Goal: Task Accomplishment & Management: Manage account settings

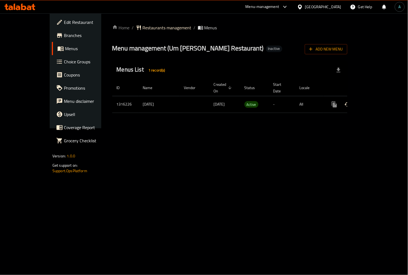
click at [376, 102] on icon "enhanced table" at bounding box center [373, 104] width 5 height 5
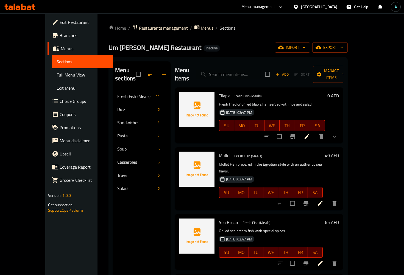
click at [57, 75] on span "Full Menu View" at bounding box center [83, 75] width 52 height 7
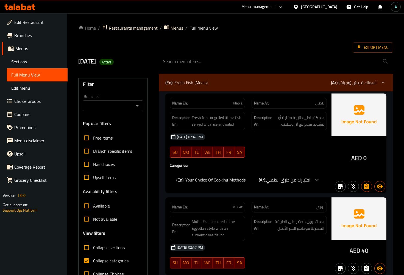
click at [116, 261] on span "Collapse categories" at bounding box center [110, 261] width 35 height 7
click at [93, 261] on input "Collapse categories" at bounding box center [86, 260] width 13 height 13
checkbox input "false"
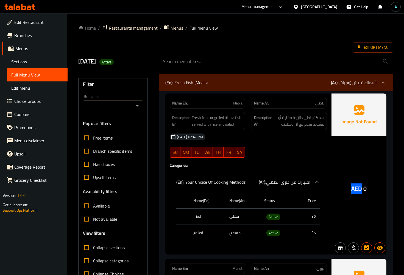
drag, startPoint x: 350, startPoint y: 190, endPoint x: 363, endPoint y: 191, distance: 13.2
click at [363, 191] on div "AED 0" at bounding box center [358, 174] width 55 height 161
copy span "AED"
click at [277, 218] on span "Active" at bounding box center [273, 217] width 14 height 6
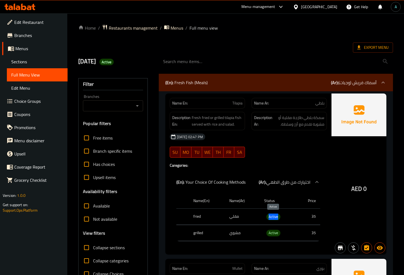
copy span "Active"
click at [357, 50] on icon at bounding box center [358, 47] width 5 height 5
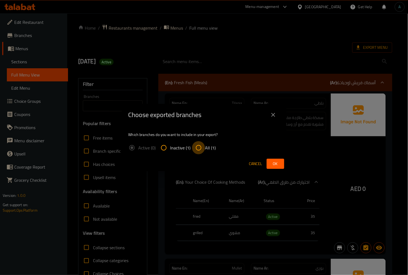
click at [202, 148] on input "All (1)" at bounding box center [198, 147] width 13 height 13
radio input "true"
click at [275, 167] on span "Ok" at bounding box center [275, 164] width 9 height 7
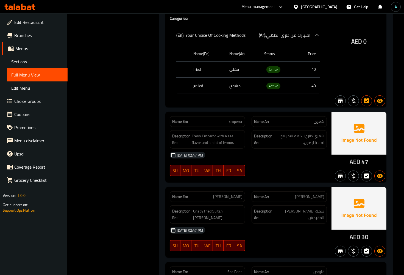
scroll to position [488, 0]
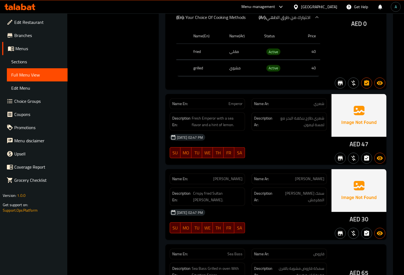
click at [320, 105] on span "شعري" at bounding box center [318, 104] width 11 height 6
copy span "شعري"
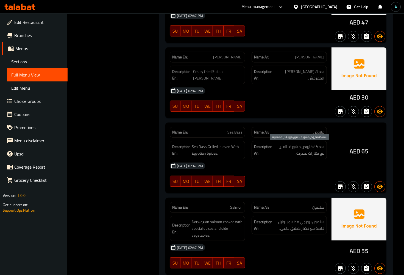
scroll to position [610, 0]
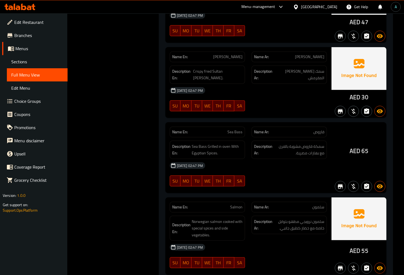
click at [321, 132] on span "قاروص" at bounding box center [318, 132] width 11 height 6
copy span "قاروص"
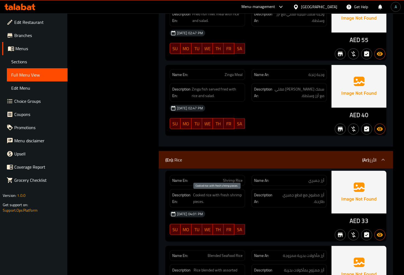
scroll to position [1372, 0]
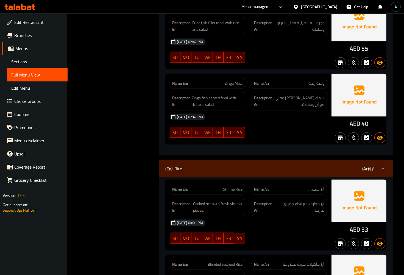
click at [316, 81] on span "وجبة زنجة" at bounding box center [316, 84] width 16 height 6
click at [312, 83] on span "وجبة زنجة" at bounding box center [316, 84] width 16 height 6
copy span "زنجة"
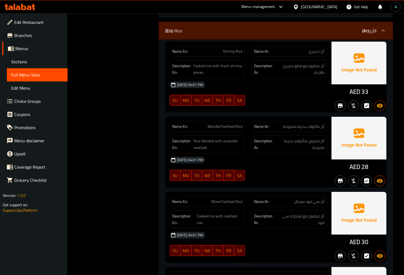
scroll to position [1524, 0]
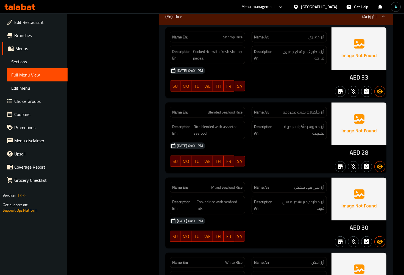
click at [223, 115] on span "Blended Seafood Rice" at bounding box center [224, 112] width 35 height 6
copy span "Blended Seafood Rice"
drag, startPoint x: 205, startPoint y: 111, endPoint x: 212, endPoint y: 111, distance: 6.9
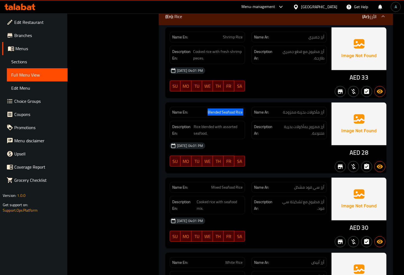
click at [206, 111] on p "Name En: Blended Seafood Rice" at bounding box center [207, 112] width 70 height 6
click at [294, 139] on div "Description Ar: أرز ممزوج بمأكولات بحرية متنوعة." at bounding box center [288, 130] width 75 height 18
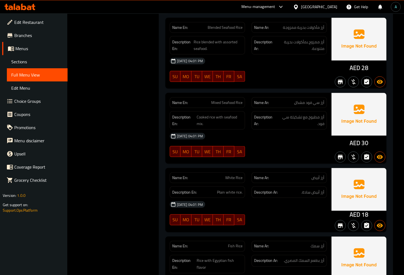
scroll to position [1615, 0]
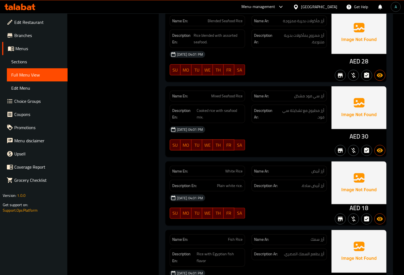
click at [226, 96] on span "Mixed Seafood Rice" at bounding box center [226, 96] width 31 height 6
copy span "Mixed Seafood Rice"
click at [229, 20] on span "Blended Seafood Rice" at bounding box center [224, 21] width 35 height 6
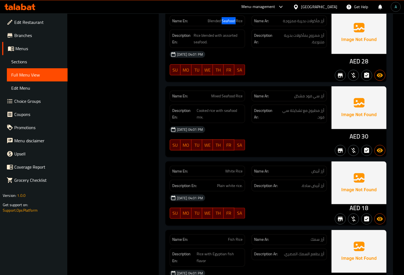
click at [229, 20] on span "Blended Seafood Rice" at bounding box center [224, 21] width 35 height 6
copy span "Blended Seafood Rice"
click at [220, 95] on span "Mixed Seafood Rice" at bounding box center [226, 96] width 31 height 6
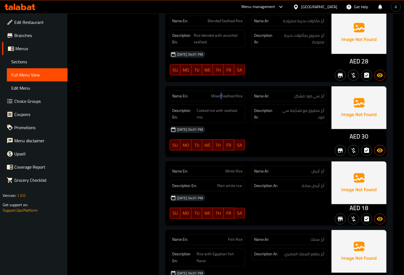
click at [220, 95] on span "Mixed Seafood Rice" at bounding box center [226, 96] width 31 height 6
copy span "Mixed Seafood Rice"
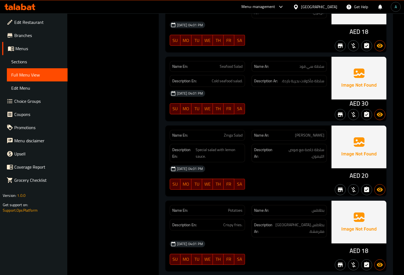
scroll to position [4080, 0]
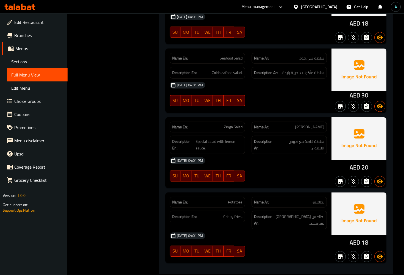
click at [311, 166] on div "07-10-2025 04:01 PM SU MO TU WE TH FR SA" at bounding box center [248, 169] width 164 height 31
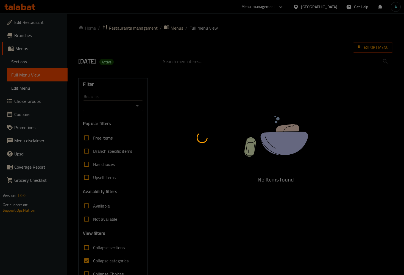
drag, startPoint x: 168, startPoint y: 80, endPoint x: 164, endPoint y: 73, distance: 7.5
click at [168, 80] on div at bounding box center [202, 137] width 404 height 275
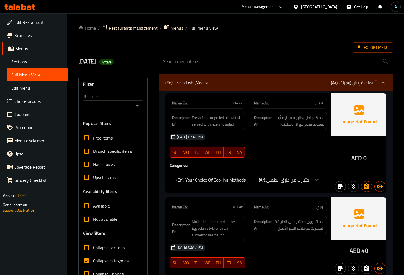
click at [29, 58] on link "Sections" at bounding box center [37, 61] width 61 height 13
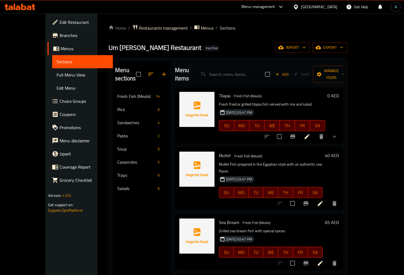
click at [238, 72] on input "search" at bounding box center [228, 75] width 65 height 10
paste input "Blended Seafood Rice"
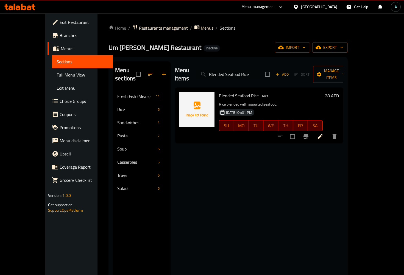
type input "Blended Seafood Rice"
click at [322, 134] on icon at bounding box center [319, 136] width 5 height 5
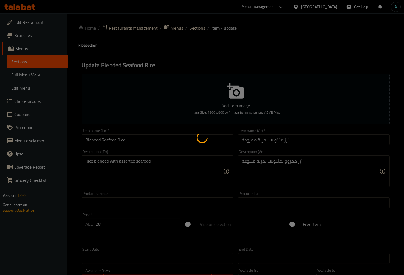
click at [94, 140] on div at bounding box center [202, 137] width 404 height 275
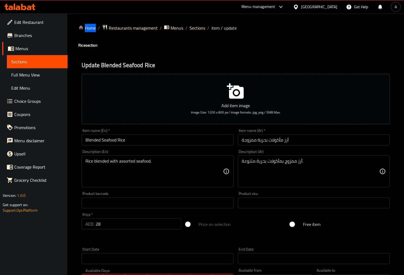
click at [94, 140] on div "Home / Restaurants management / Menus / Sections / item / update Rice section U…" at bounding box center [235, 200] width 314 height 352
click at [94, 140] on input "Blended Seafood Rice" at bounding box center [157, 139] width 152 height 11
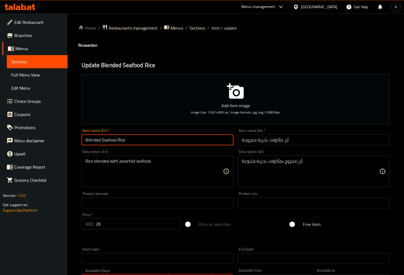
click at [94, 140] on input "Blended Seafood Rice" at bounding box center [157, 139] width 152 height 11
type input "Seafood Rice"
click at [236, 139] on div "Item name (Ar)   * أرز مأكولات بحرية ممزوجة Item name (Ar) *" at bounding box center [313, 136] width 156 height 21
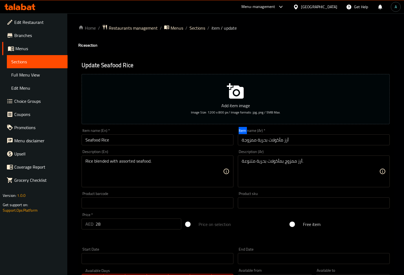
click at [237, 139] on div "Item name (Ar)   * أرز مأكولات بحرية ممزوجة Item name (Ar) *" at bounding box center [313, 136] width 156 height 21
click at [243, 139] on input "أرز مأكولات بحرية ممزوجة" at bounding box center [314, 139] width 152 height 11
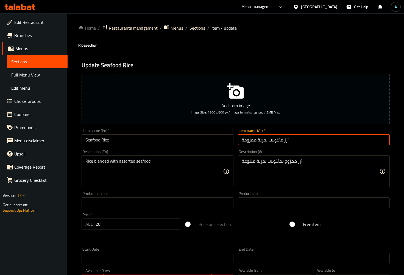
click at [243, 139] on input "أرز مأكولات بحرية ممزوجة" at bounding box center [314, 139] width 152 height 11
type input "أرز مأكولات بحرية"
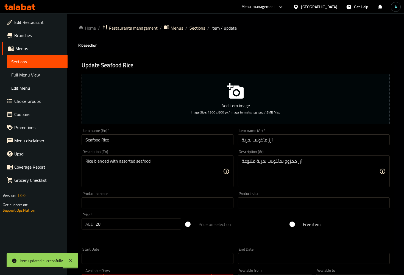
click at [201, 28] on span "Sections" at bounding box center [197, 28] width 16 height 7
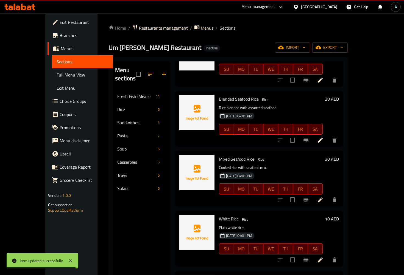
scroll to position [61, 0]
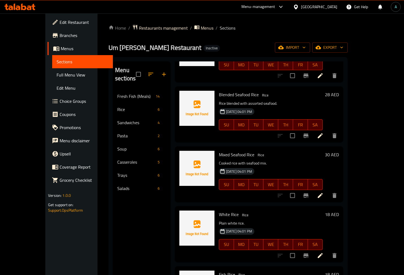
click at [336, 133] on icon "delete" at bounding box center [334, 135] width 4 height 5
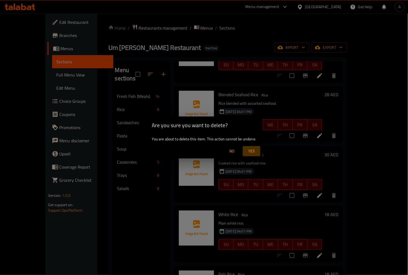
click at [254, 149] on span "Yes" at bounding box center [251, 151] width 13 height 7
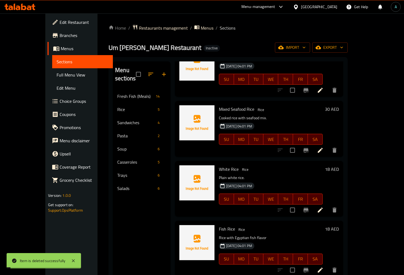
scroll to position [38, 0]
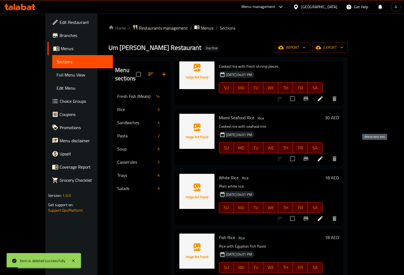
click at [336, 156] on icon "delete" at bounding box center [334, 158] width 4 height 5
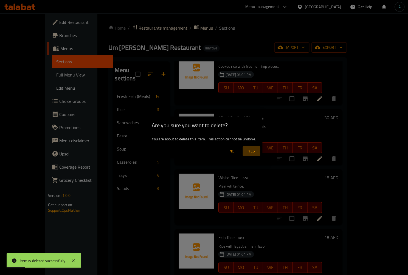
click at [252, 150] on span "Yes" at bounding box center [251, 151] width 13 height 7
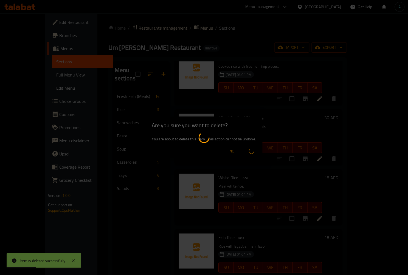
drag, startPoint x: 246, startPoint y: 64, endPoint x: 150, endPoint y: 9, distance: 111.0
click at [246, 64] on div at bounding box center [204, 137] width 408 height 275
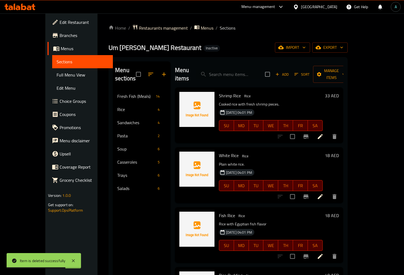
scroll to position [0, 0]
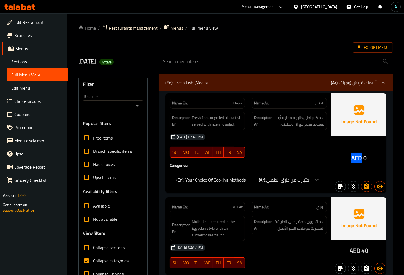
drag, startPoint x: 352, startPoint y: 157, endPoint x: 361, endPoint y: 159, distance: 9.7
click at [361, 159] on div "AED 0" at bounding box center [358, 158] width 15 height 8
copy span "AED"
